Goal: Information Seeking & Learning: Learn about a topic

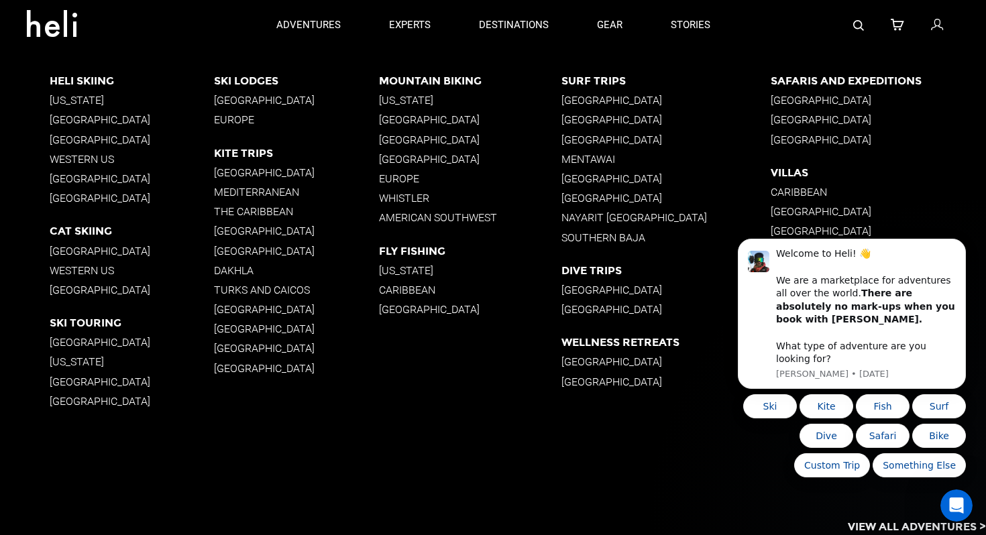
click at [72, 200] on p "[GEOGRAPHIC_DATA]" at bounding box center [132, 198] width 165 height 13
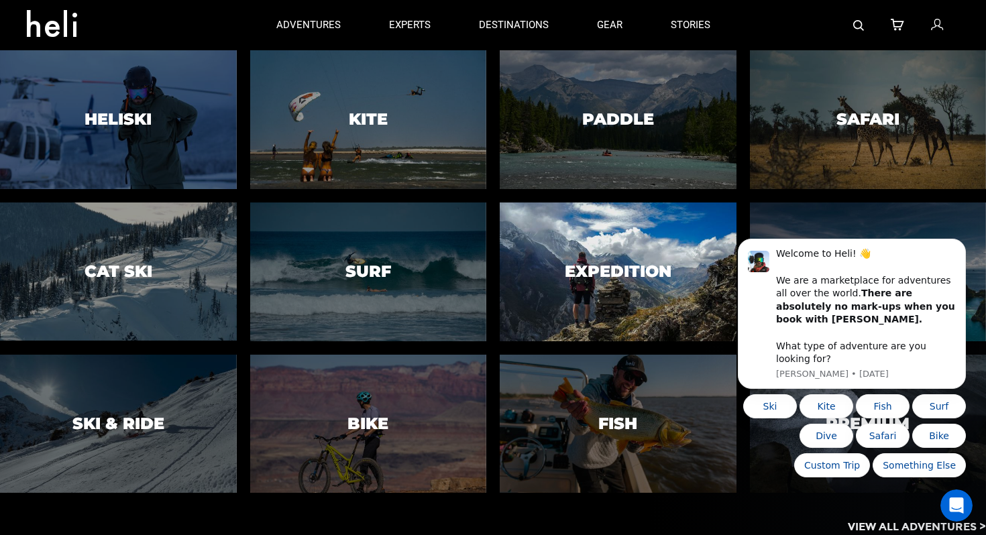
click at [644, 274] on h3 "Expedition" at bounding box center [618, 271] width 107 height 17
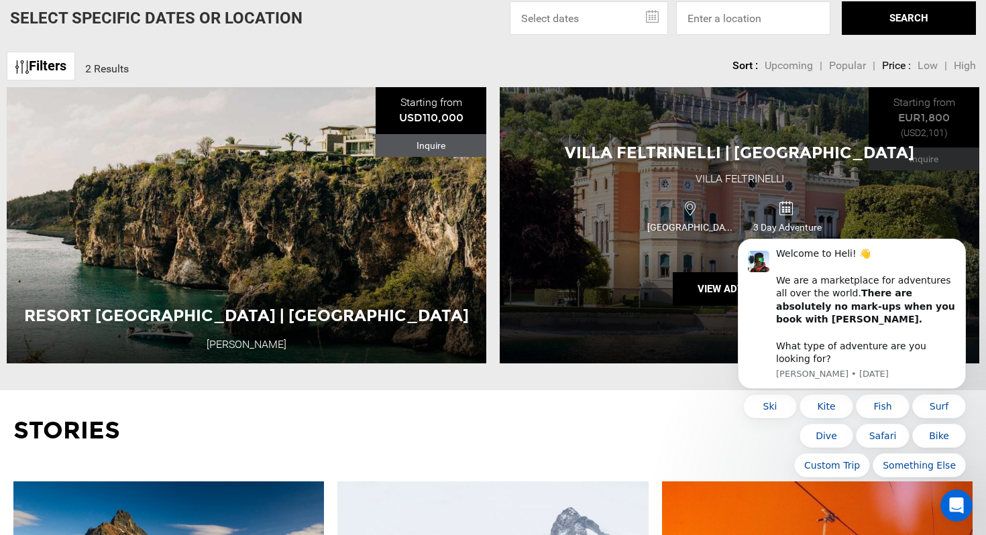
scroll to position [579, 0]
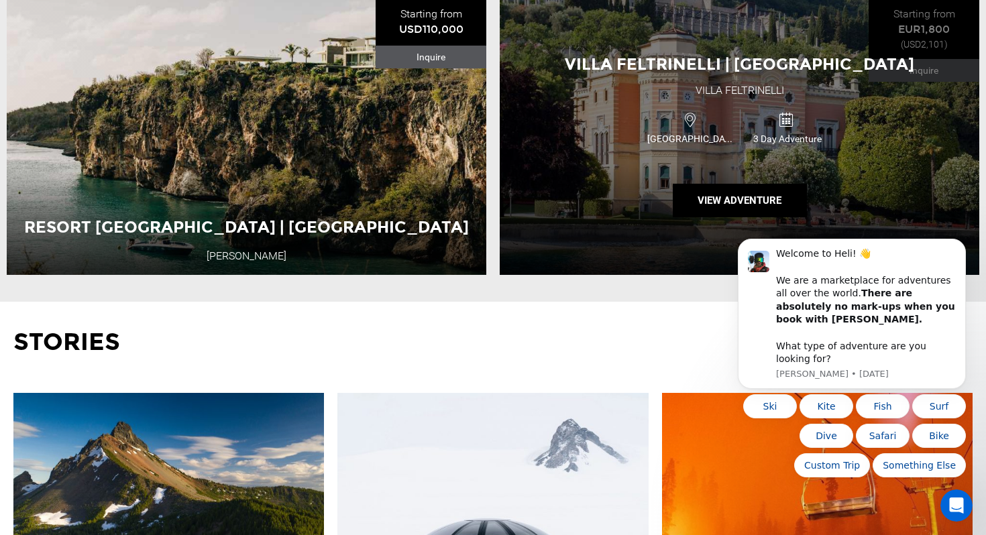
click at [709, 160] on div "Villa Feltrinelli | [GEOGRAPHIC_DATA] Villa Feltrinelli [GEOGRAPHIC_DATA] 3 Day…" at bounding box center [740, 137] width 480 height 276
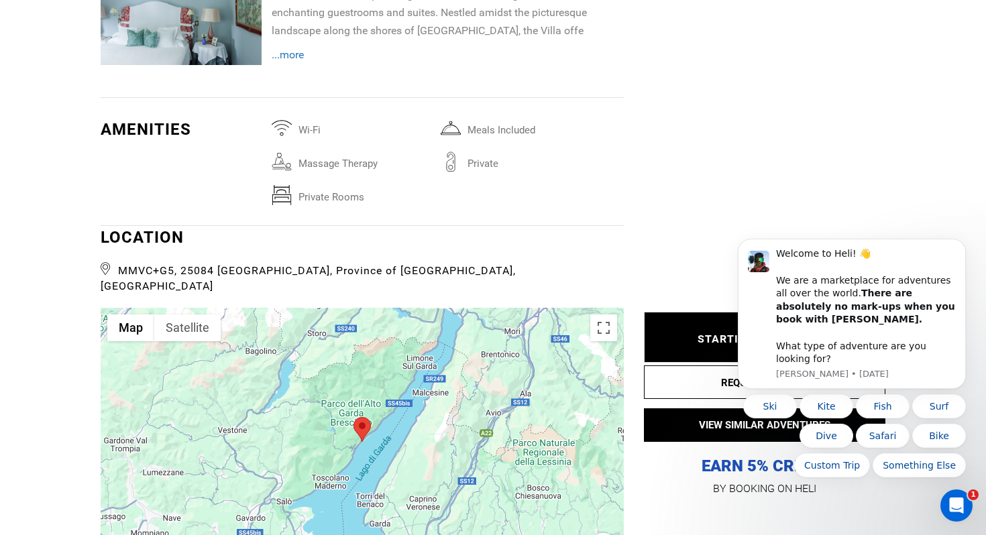
scroll to position [1842, 0]
